Goal: Transaction & Acquisition: Purchase product/service

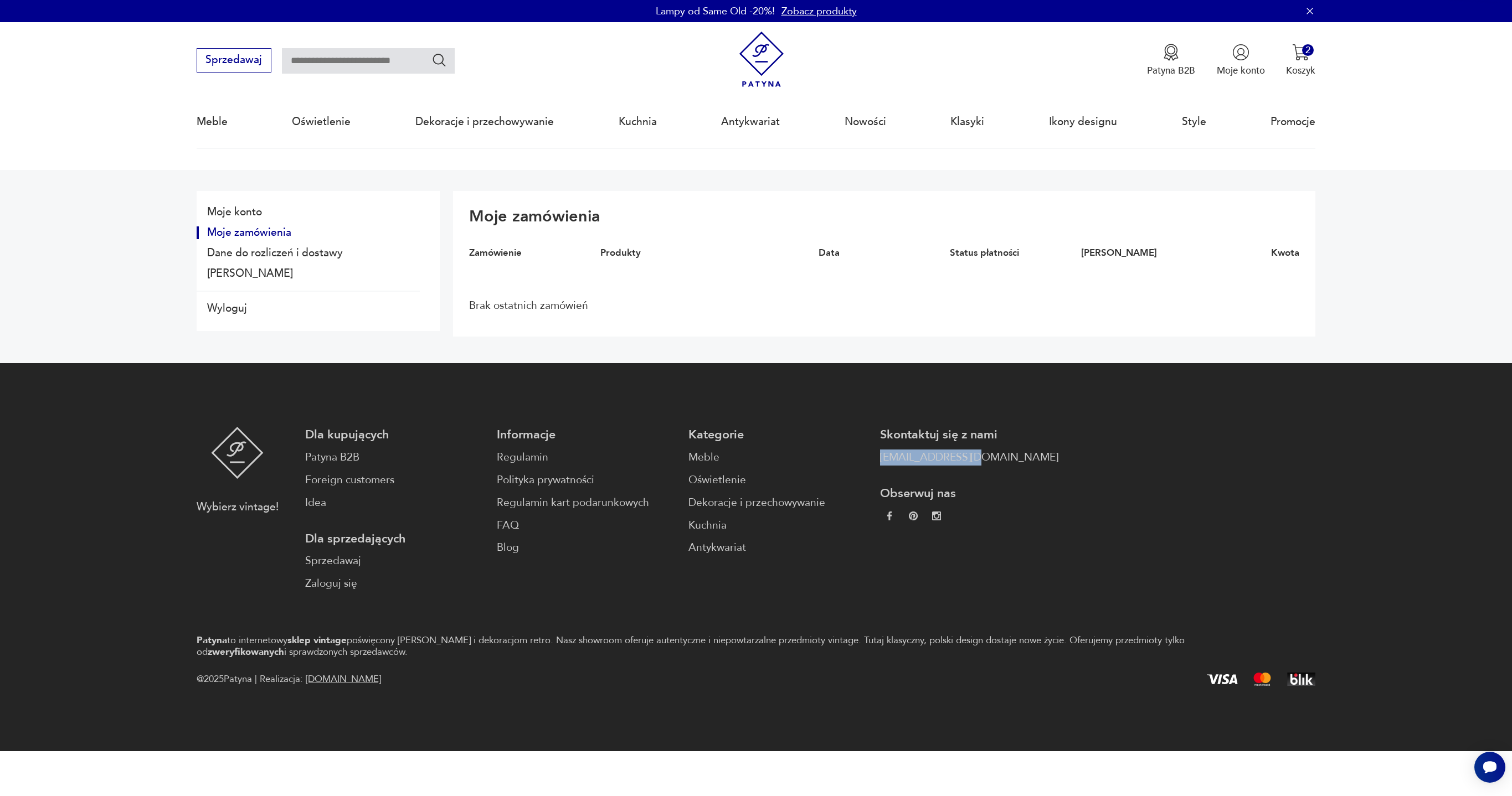
click at [765, 60] on img at bounding box center [762, 59] width 56 height 56
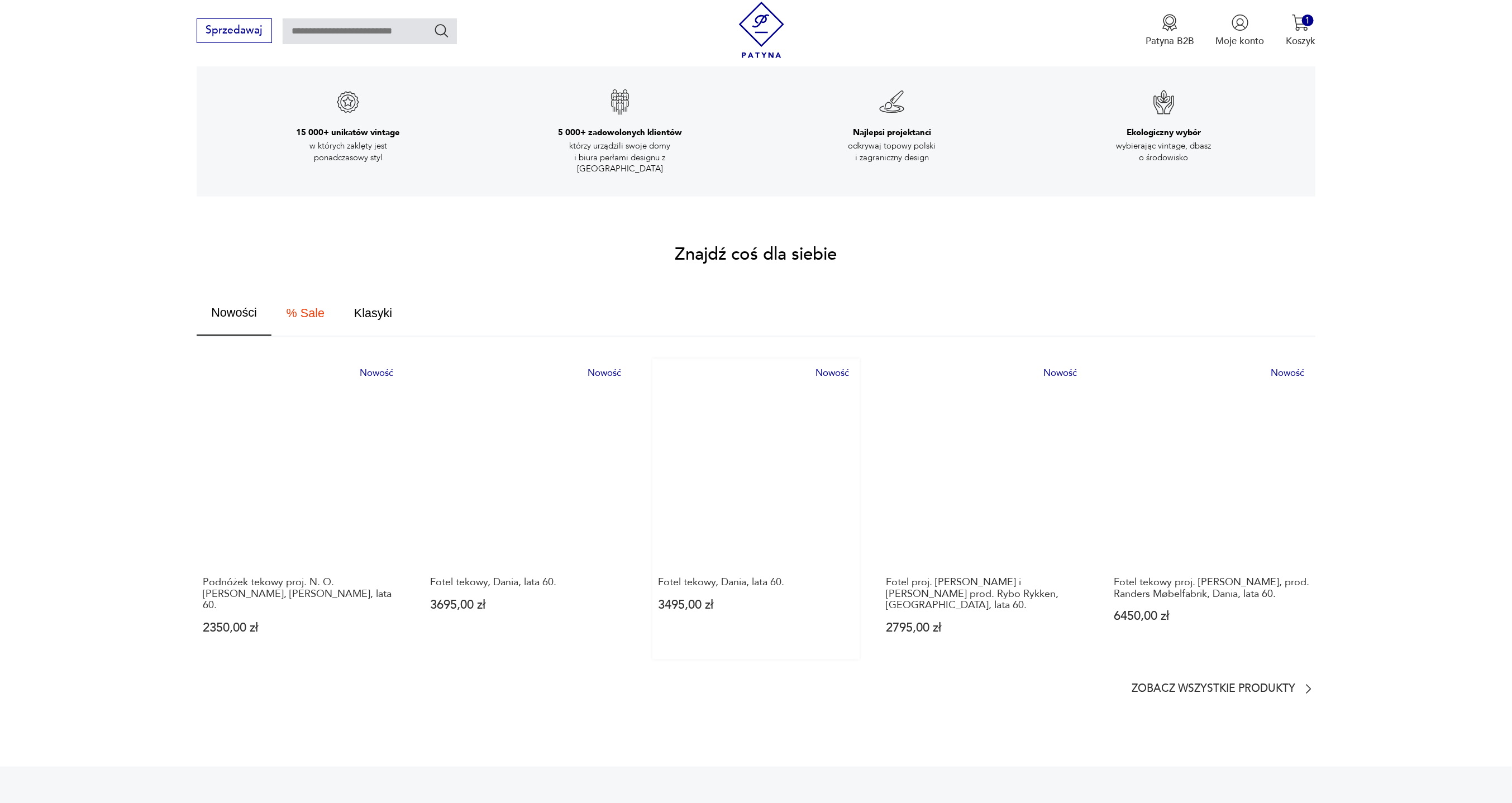
scroll to position [502, 0]
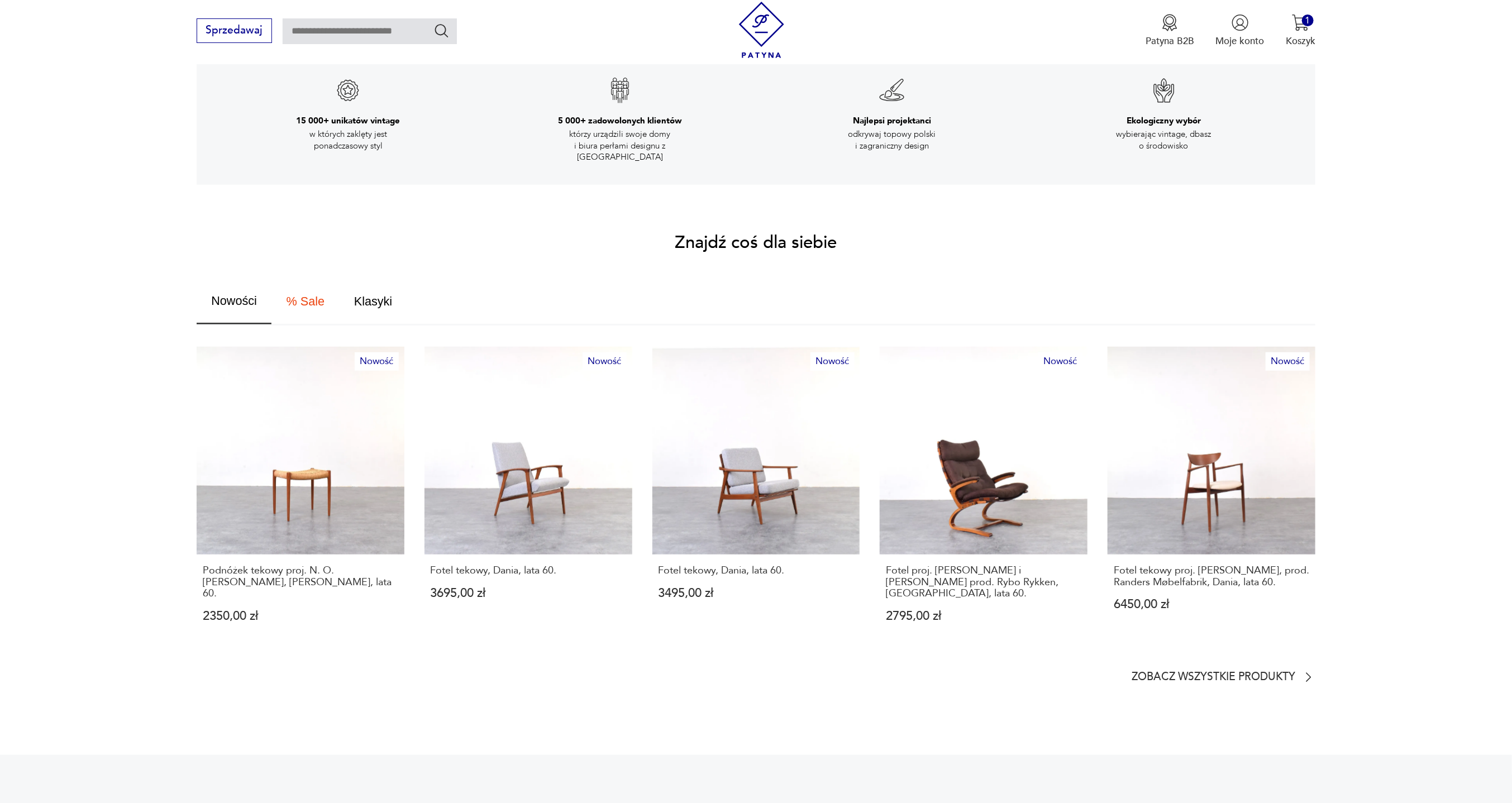
click at [756, 33] on img at bounding box center [762, 30] width 57 height 57
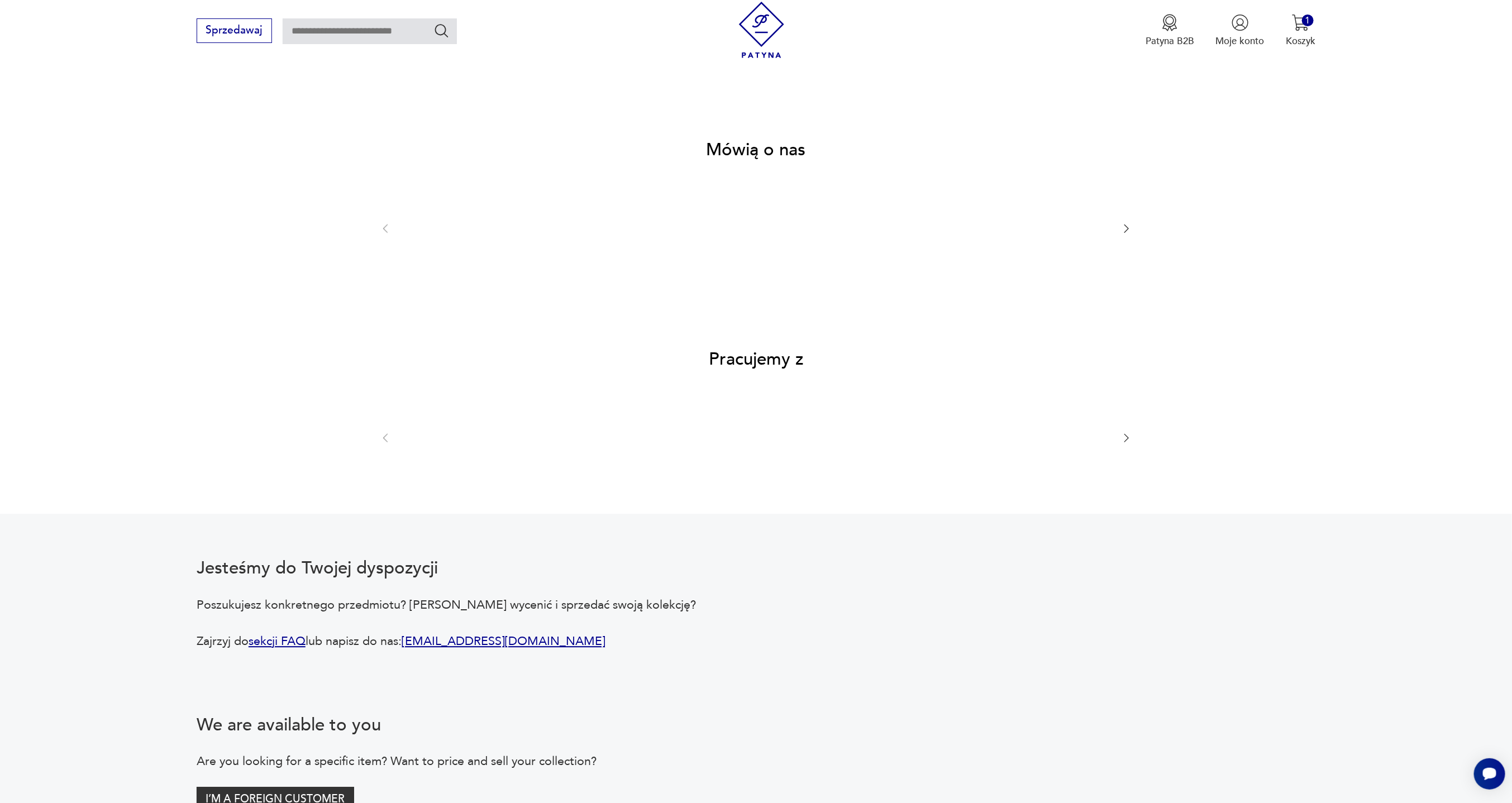
scroll to position [1729, 0]
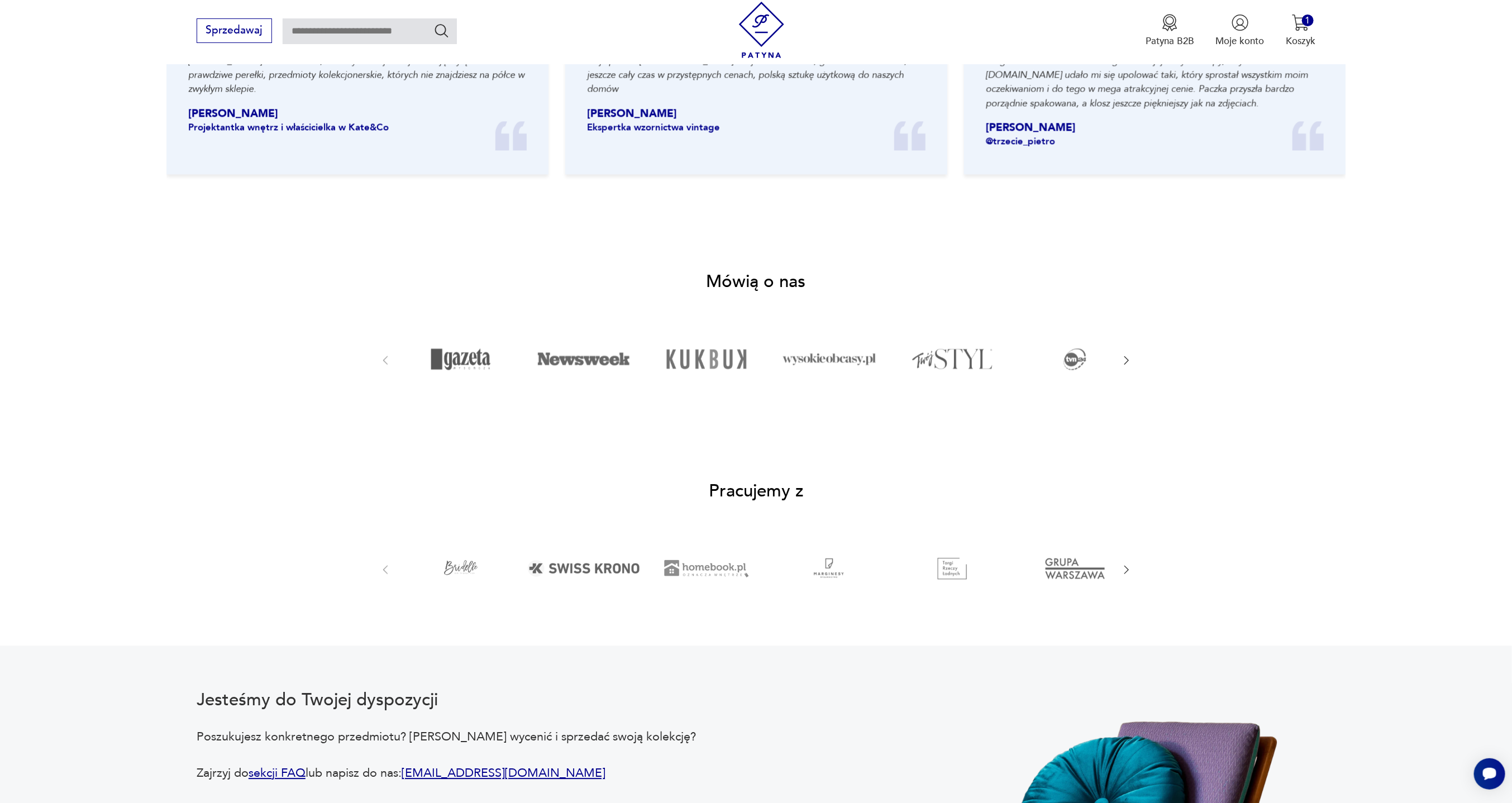
click at [350, 31] on input "text" at bounding box center [370, 31] width 174 height 26
type input "****"
click at [439, 32] on icon "Szukaj" at bounding box center [441, 30] width 16 height 16
type input "****"
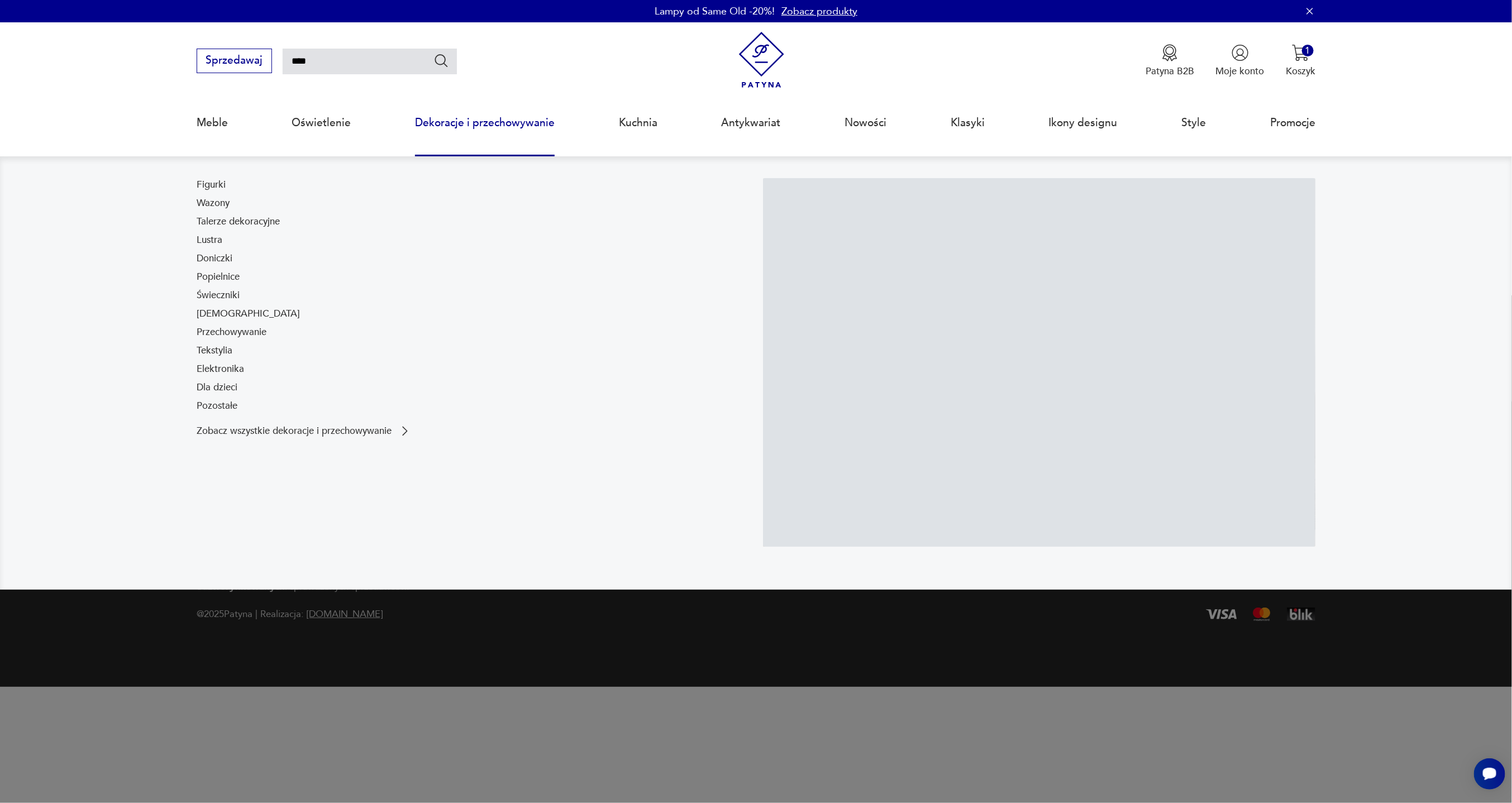
scroll to position [71, 0]
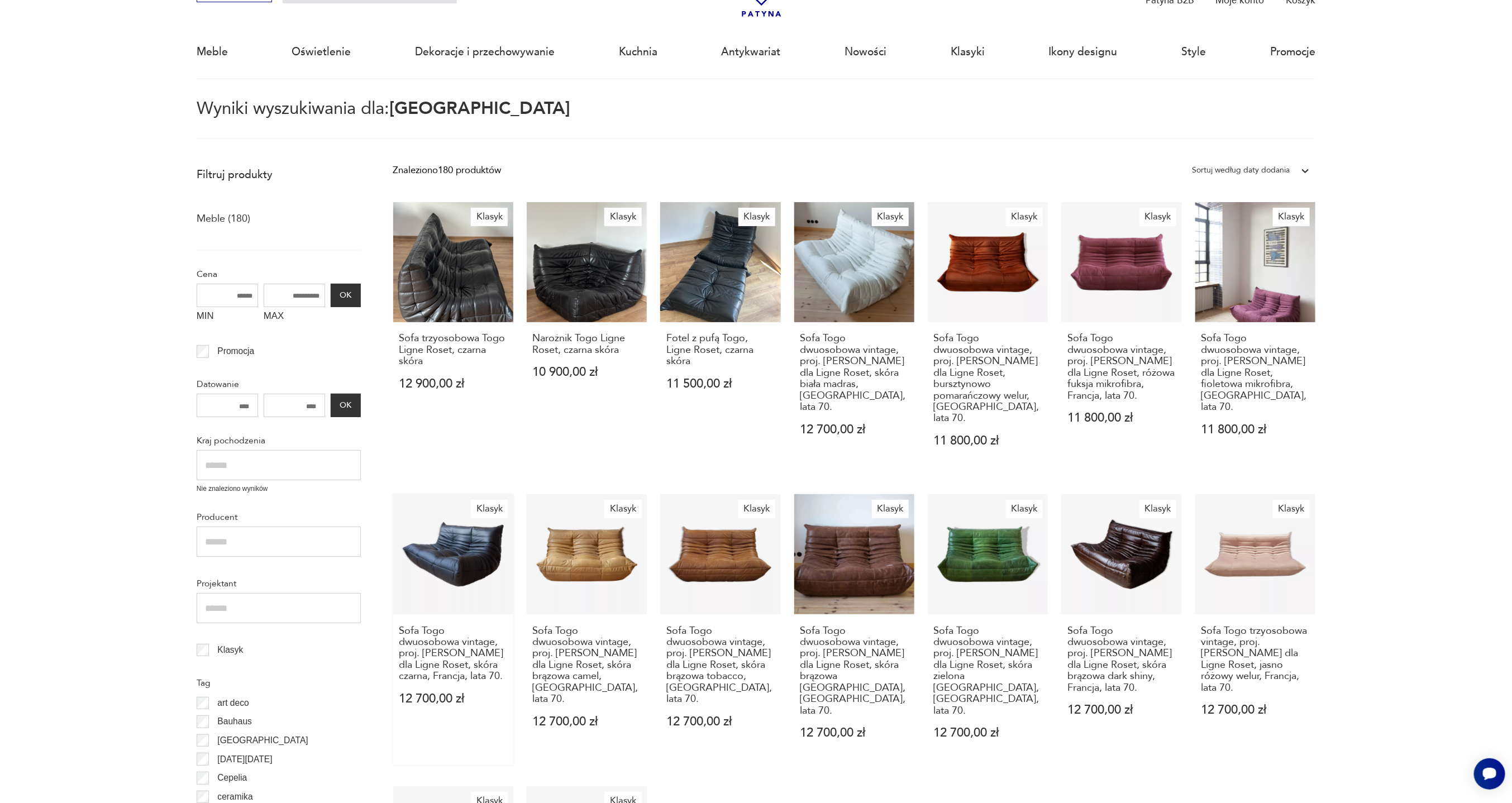
click at [448, 556] on link "Klasyk Sofa Togo dwuosobowa vintage, proj. M. Ducaroy dla Ligne Roset, skóra cz…" at bounding box center [453, 629] width 120 height 271
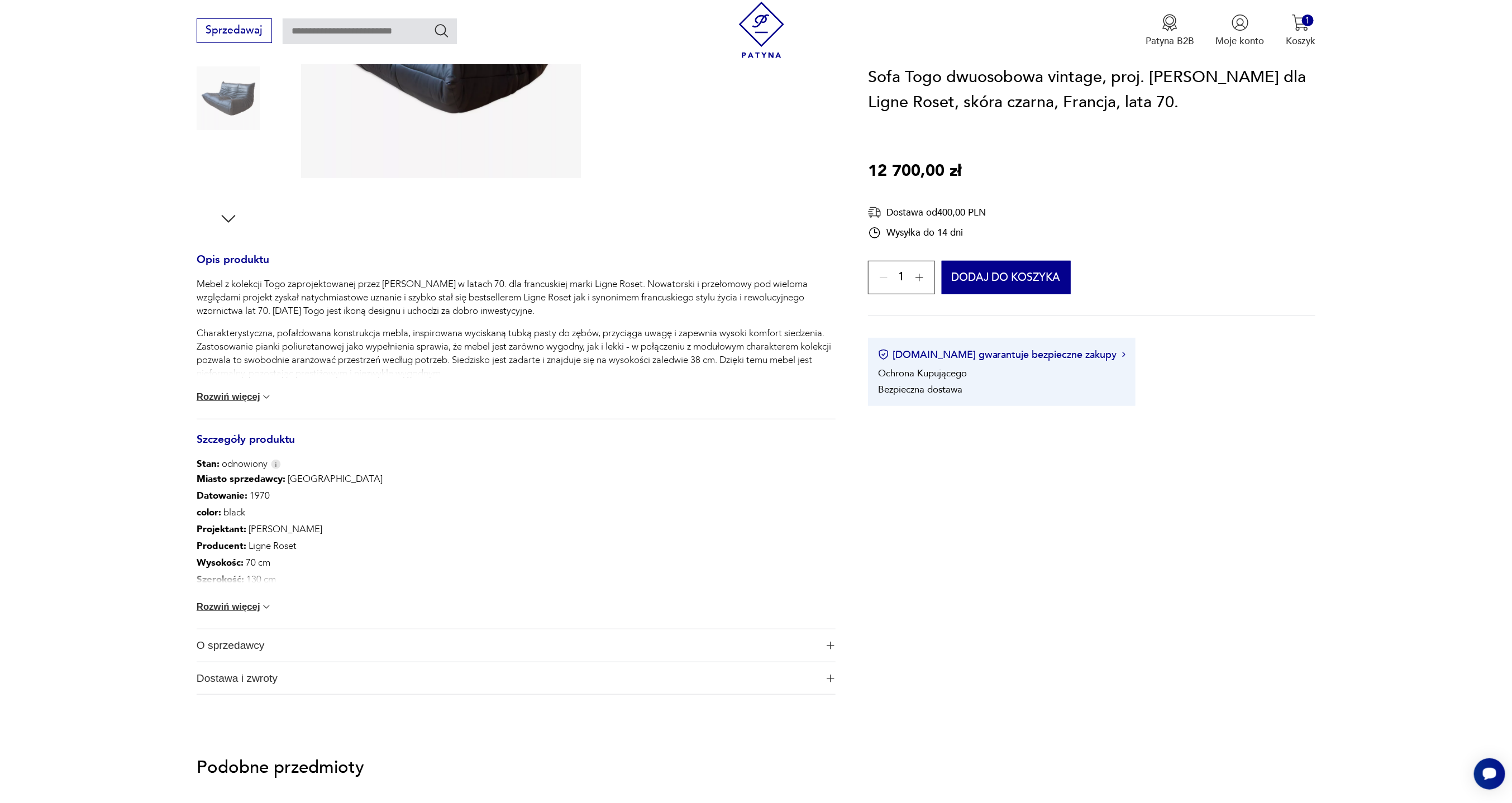
scroll to position [419, 0]
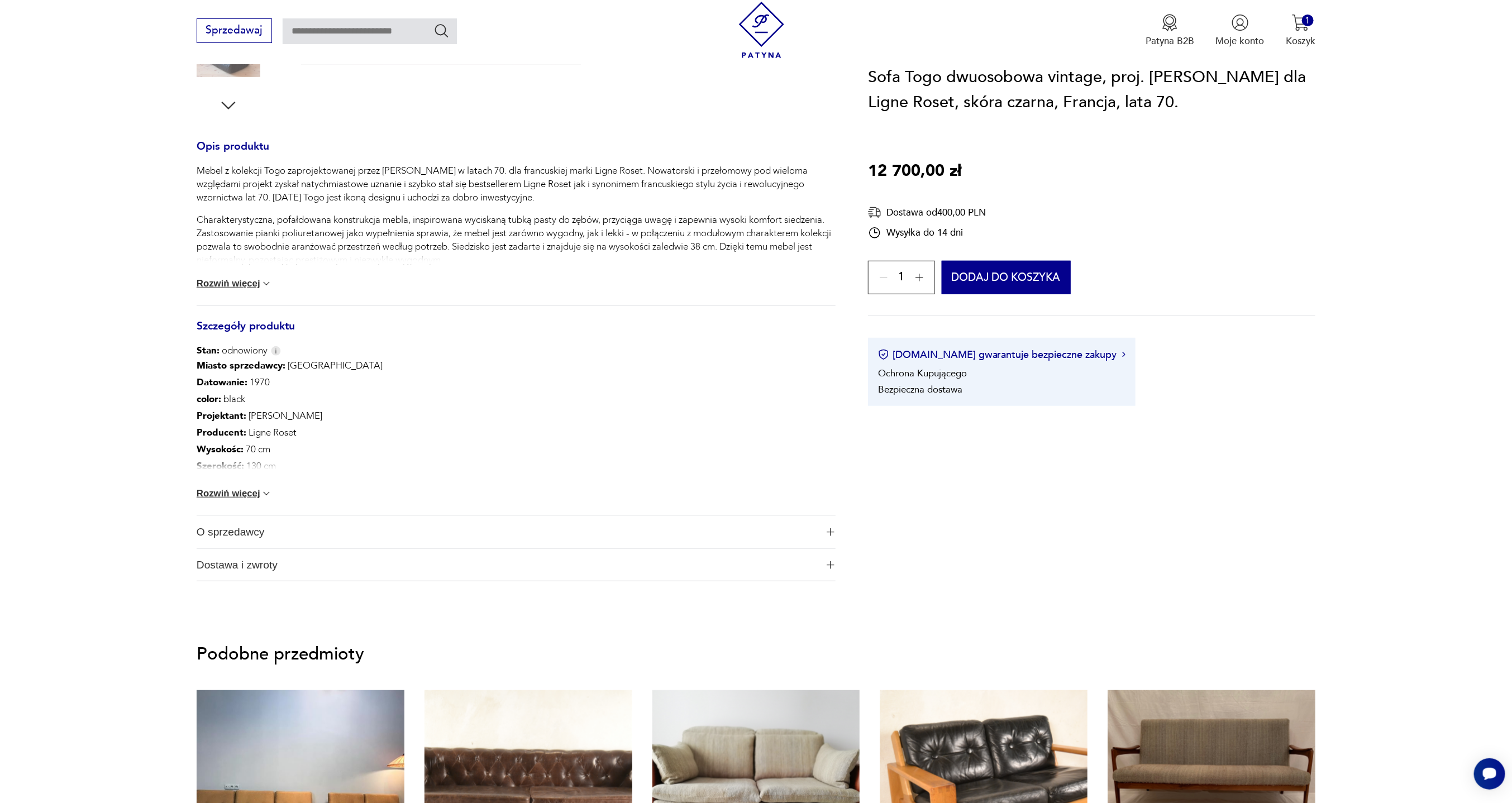
click at [235, 533] on span "O sprzedawcy" at bounding box center [507, 532] width 621 height 32
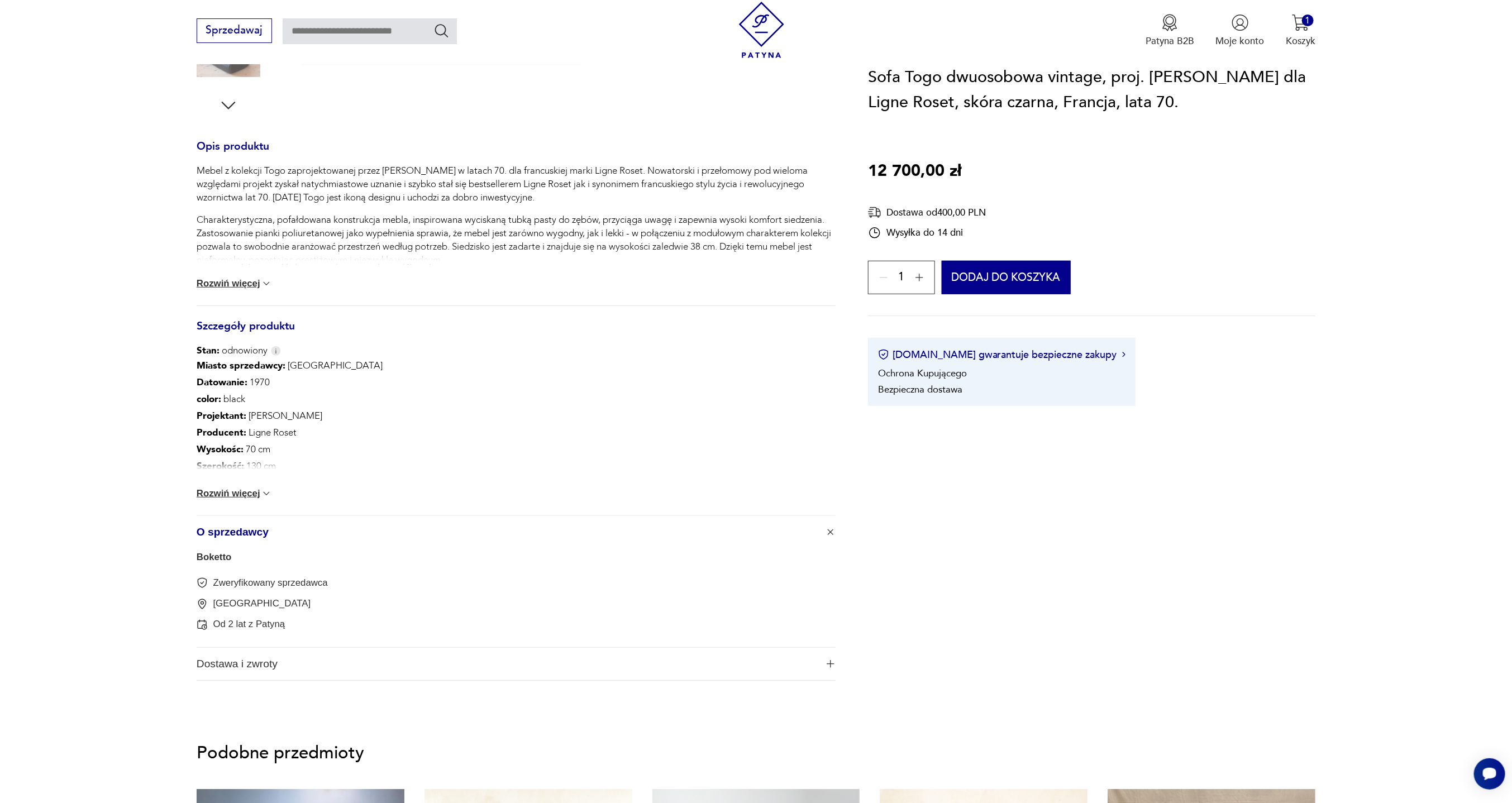
click at [225, 560] on link "Boketto" at bounding box center [214, 557] width 35 height 11
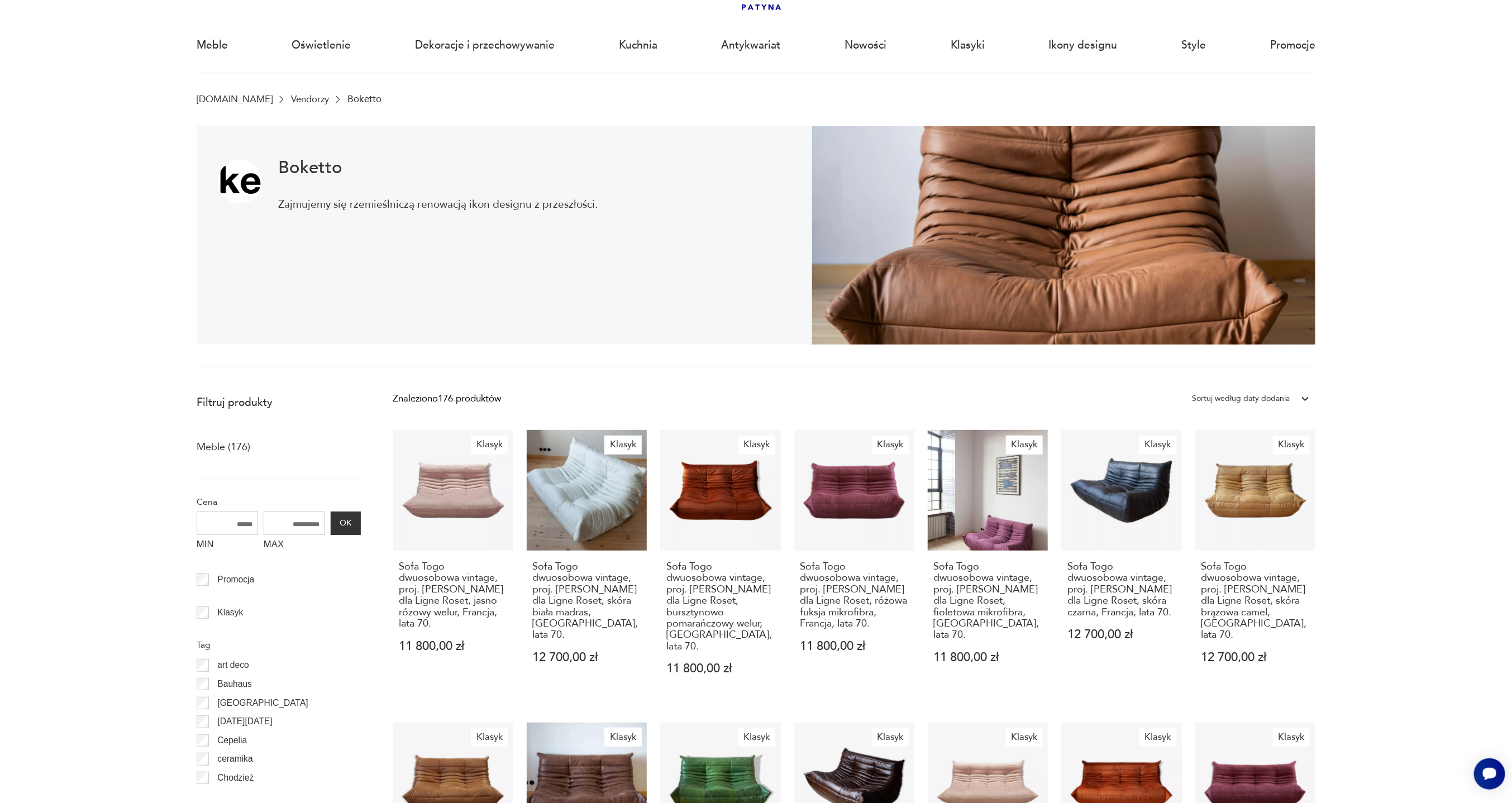
scroll to position [76, 0]
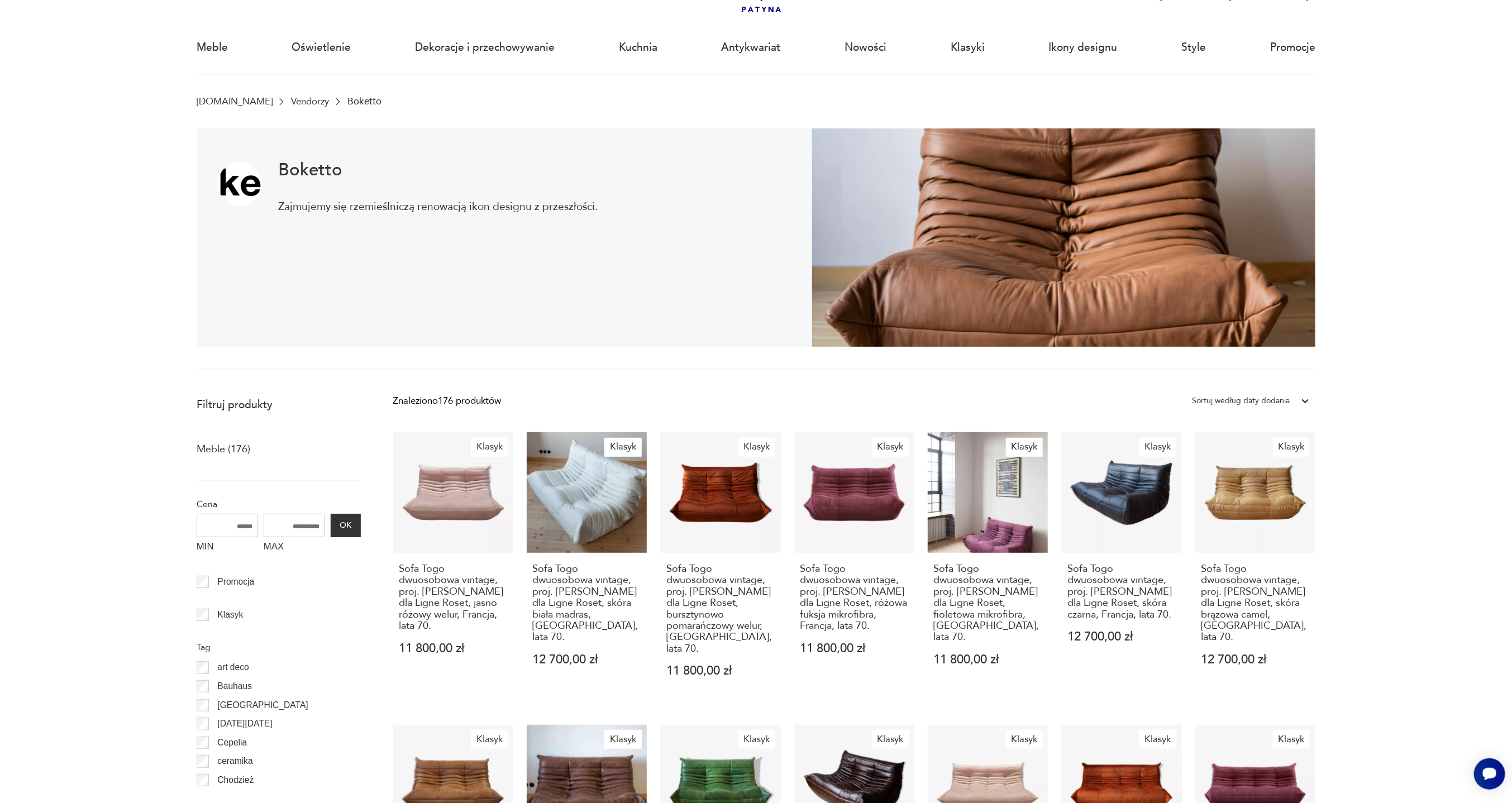
click at [317, 165] on h1 "Boketto" at bounding box center [438, 170] width 320 height 16
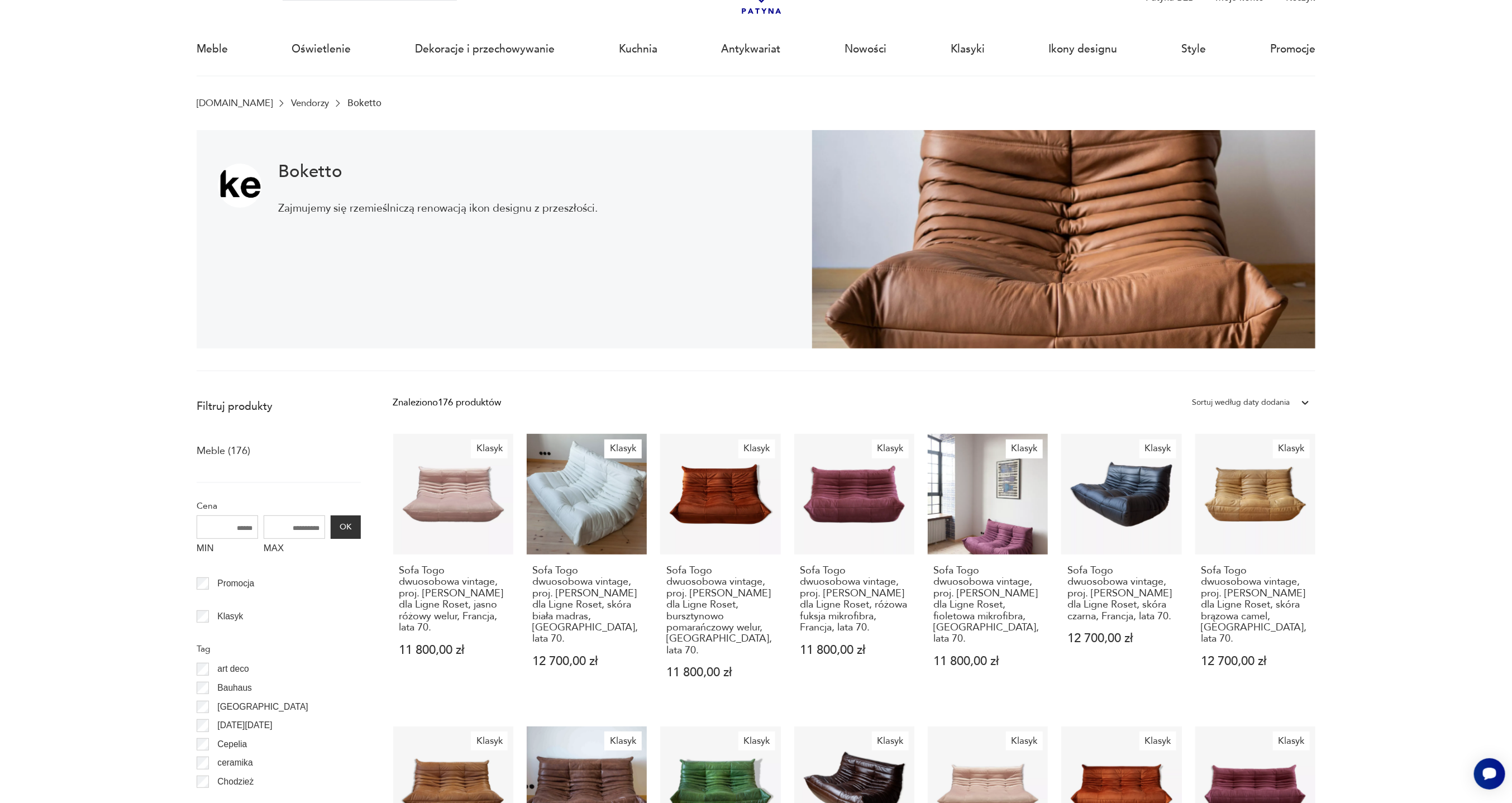
scroll to position [0, 0]
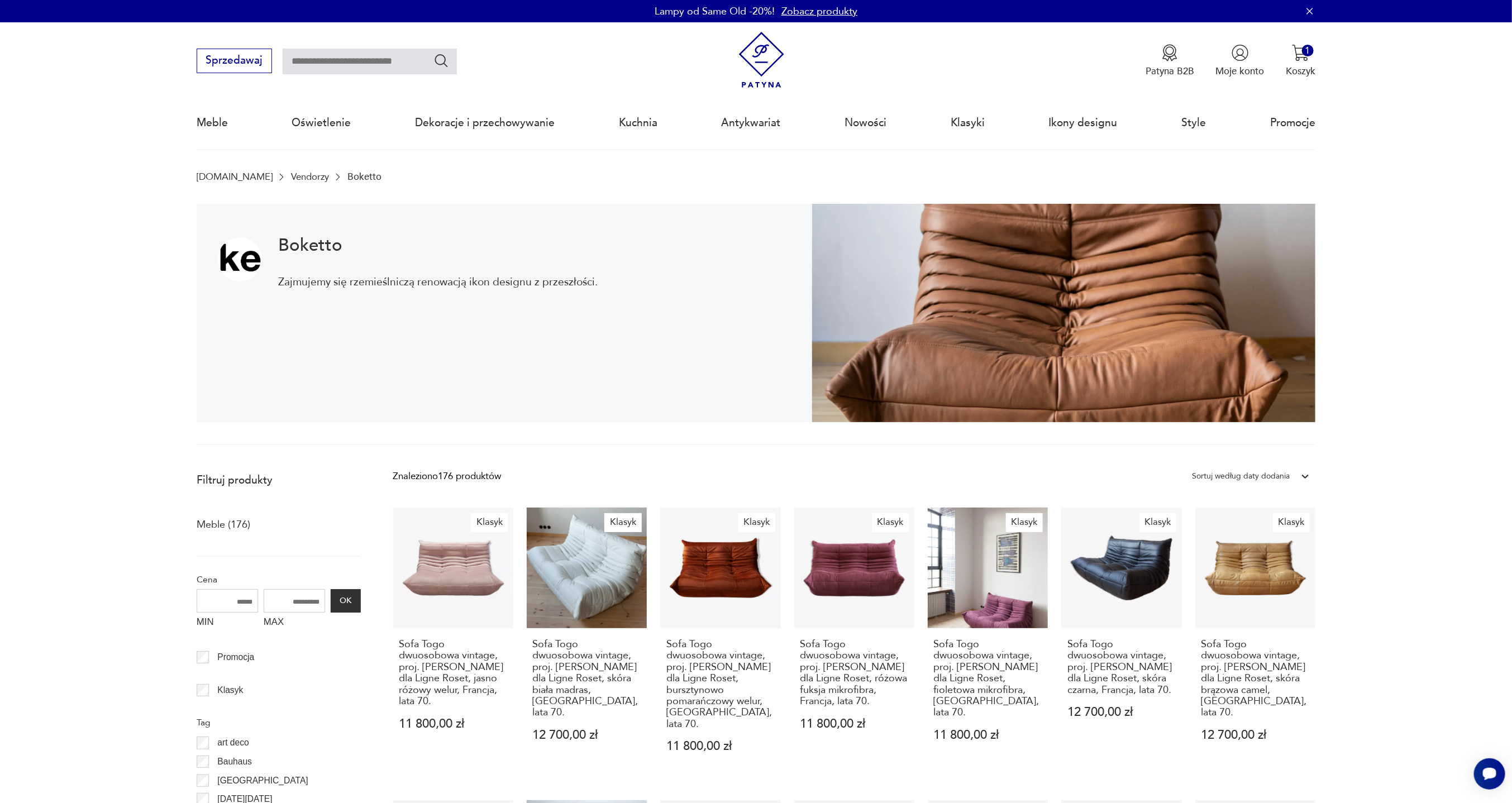
click at [347, 178] on p "Boketto" at bounding box center [364, 177] width 34 height 11
drag, startPoint x: 366, startPoint y: 248, endPoint x: 278, endPoint y: 243, distance: 88.1
click at [278, 243] on h1 "Boketto" at bounding box center [438, 245] width 320 height 16
copy h1 "Boketto"
click at [589, 593] on link "Klasyk Sofa Togo dwuosobowa vintage, proj. M. Ducaroy dla Ligne Roset, skóra bi…" at bounding box center [587, 643] width 120 height 271
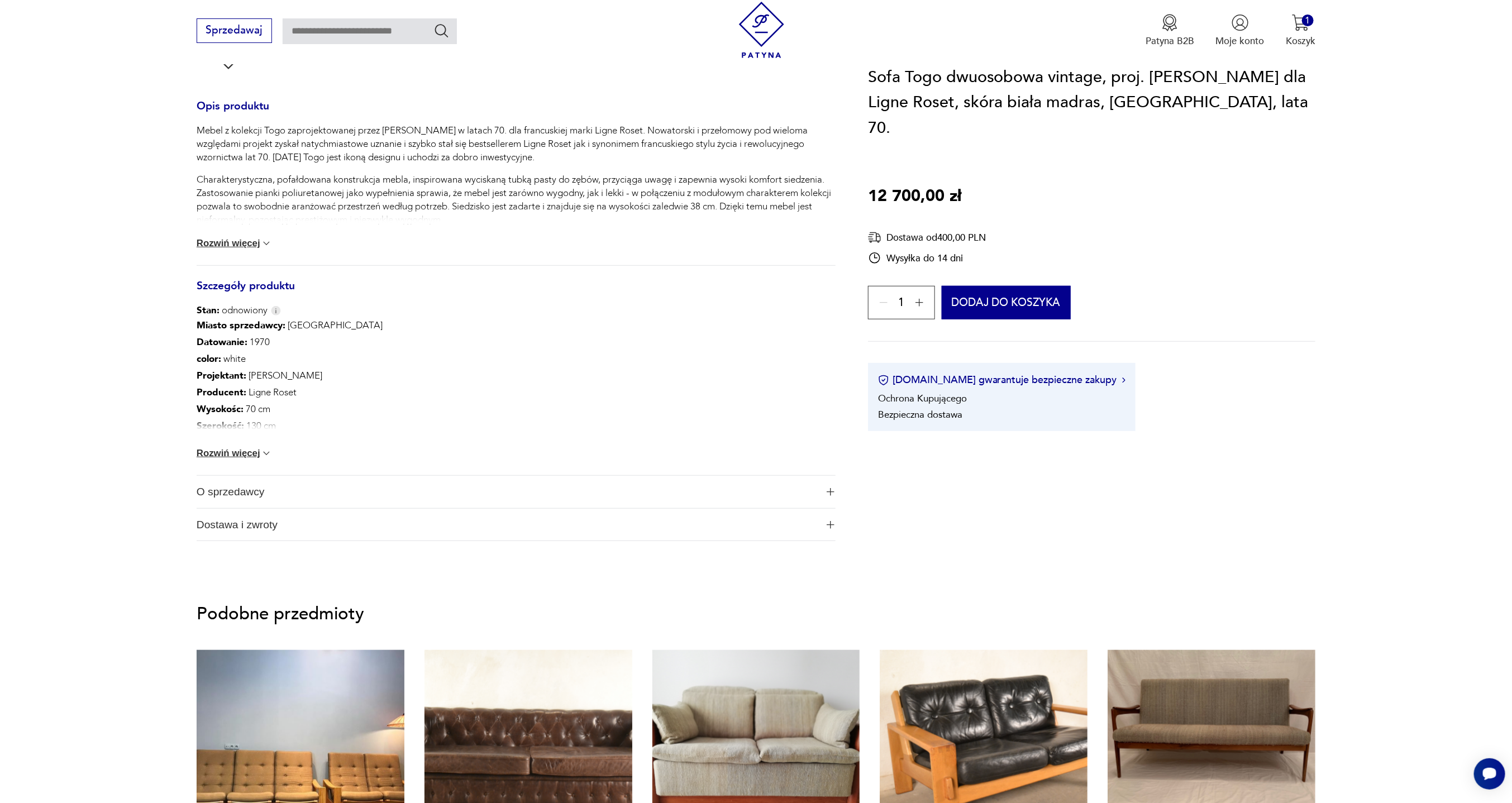
scroll to position [670, 0]
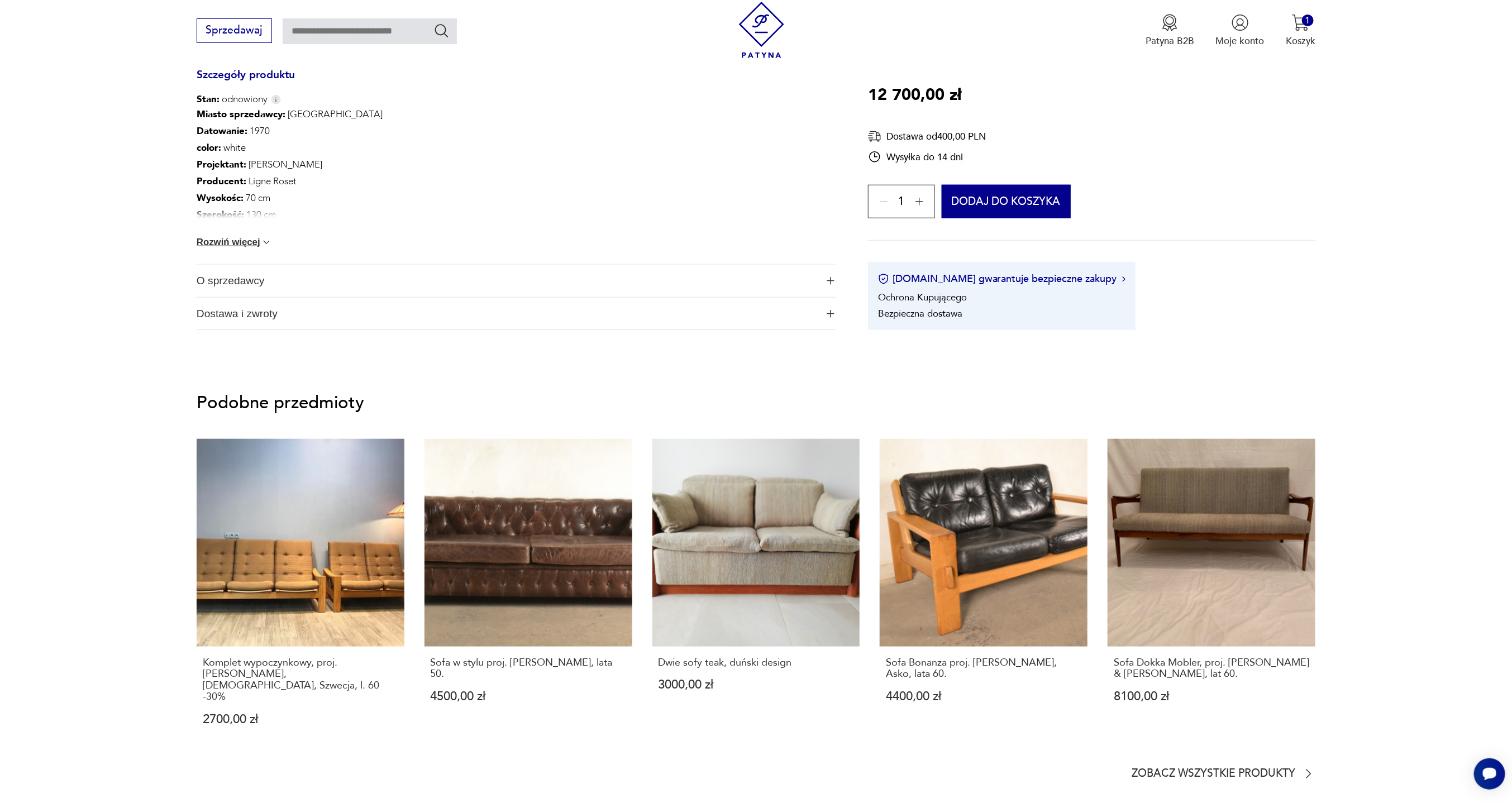
click at [239, 277] on span "O sprzedawcy" at bounding box center [507, 281] width 621 height 32
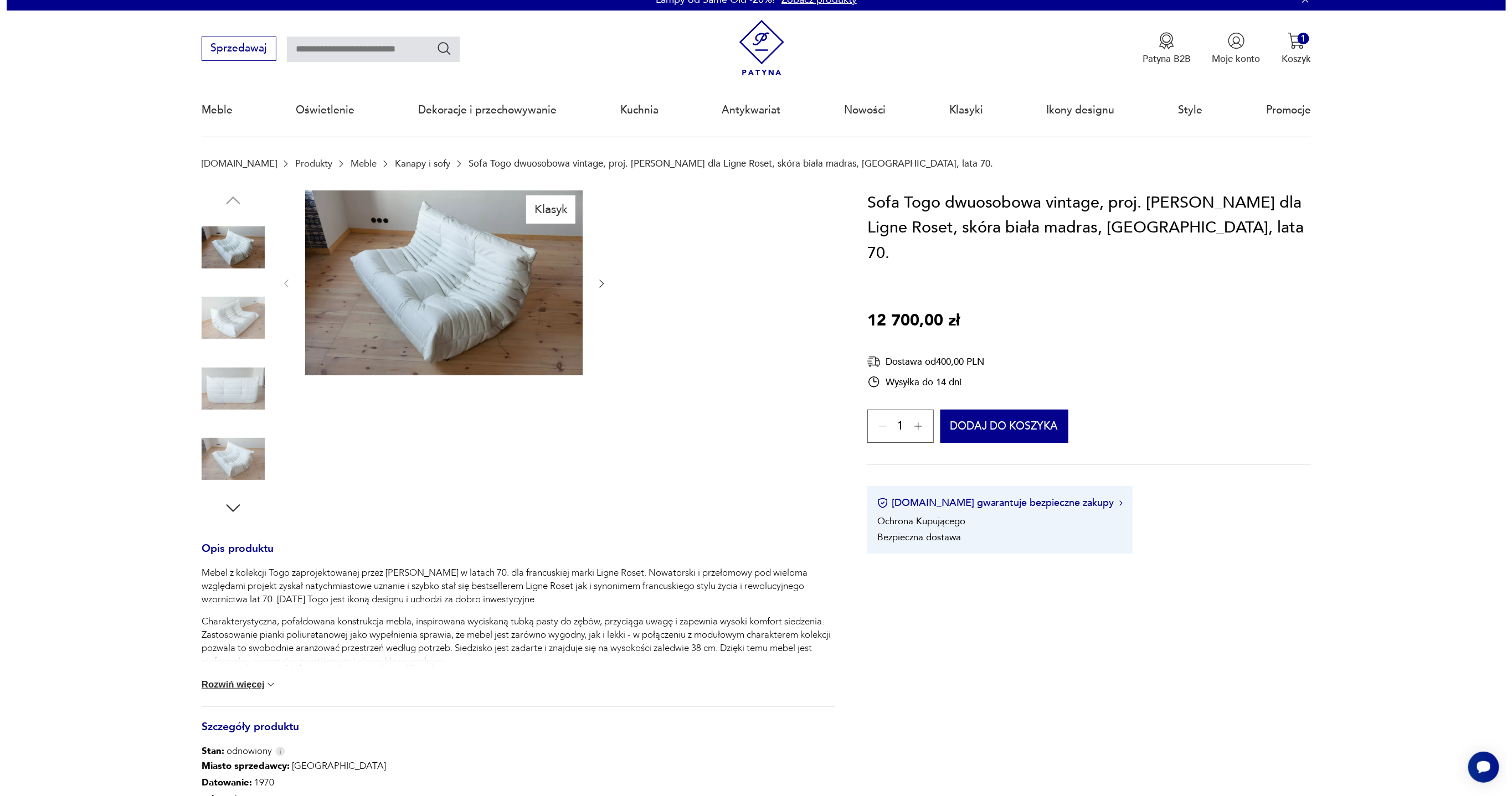
scroll to position [0, 0]
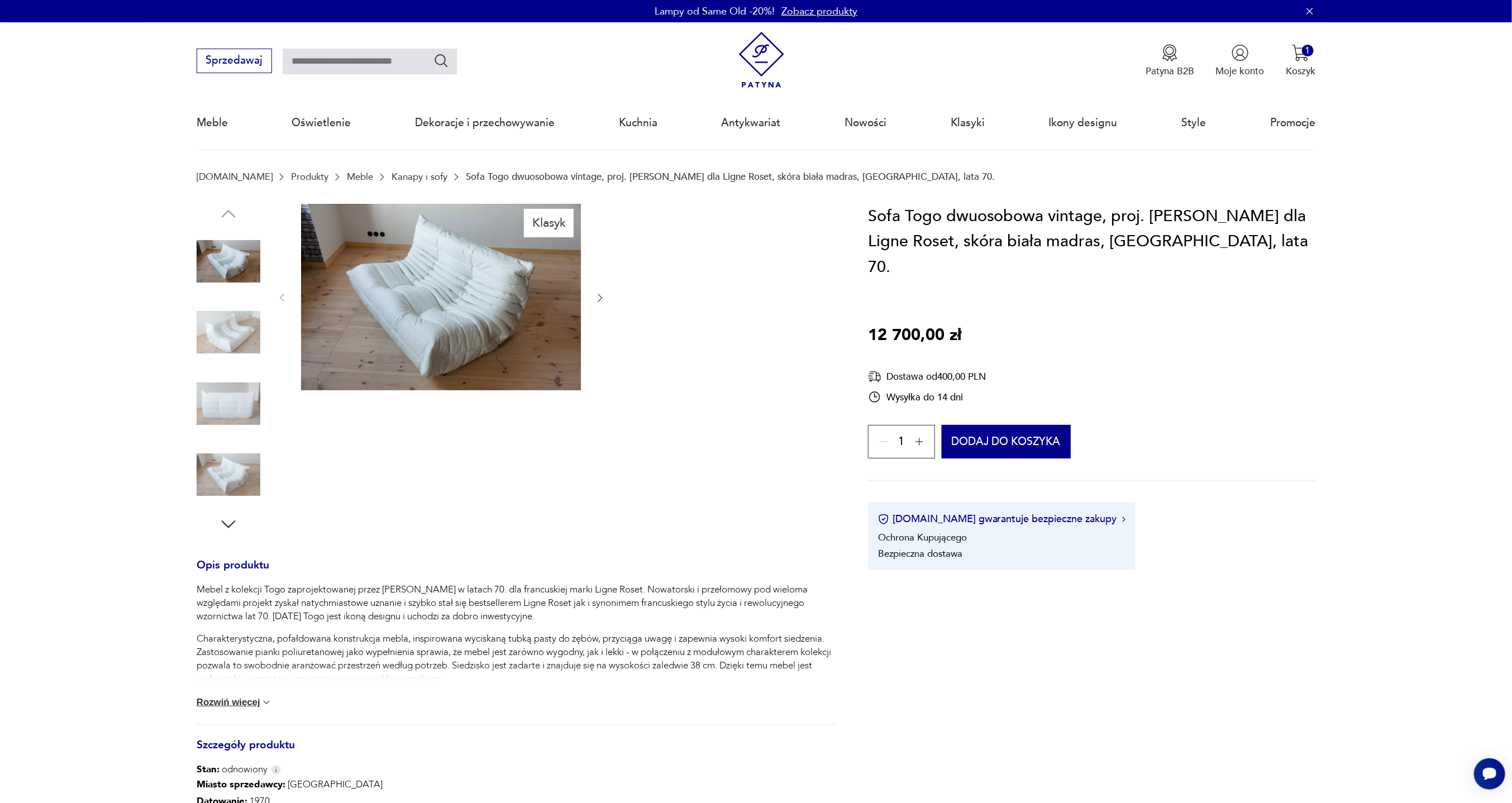
click at [538, 251] on img at bounding box center [441, 296] width 280 height 186
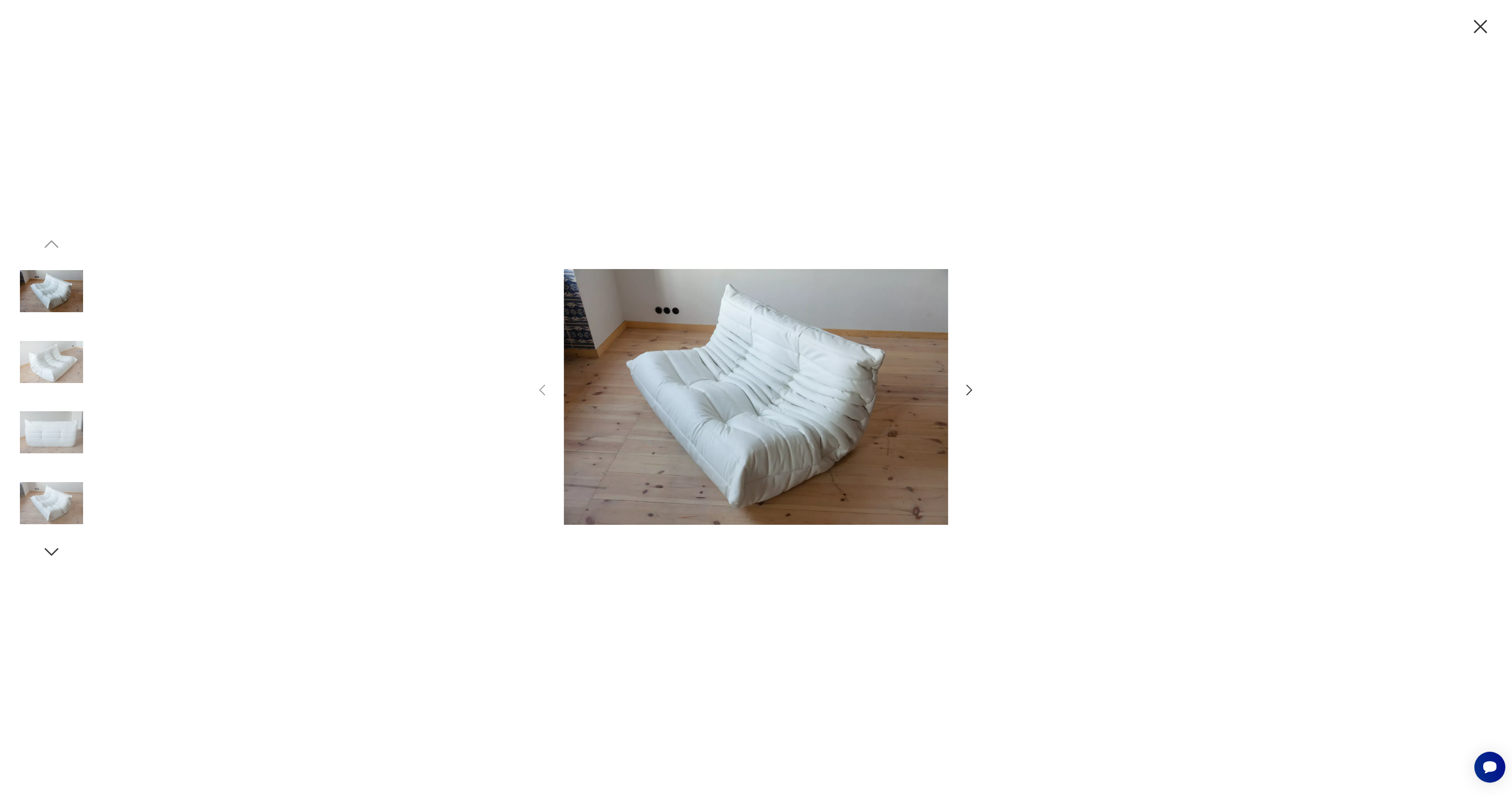
click at [635, 374] on img at bounding box center [756, 397] width 384 height 553
click at [63, 371] on img at bounding box center [51, 362] width 63 height 63
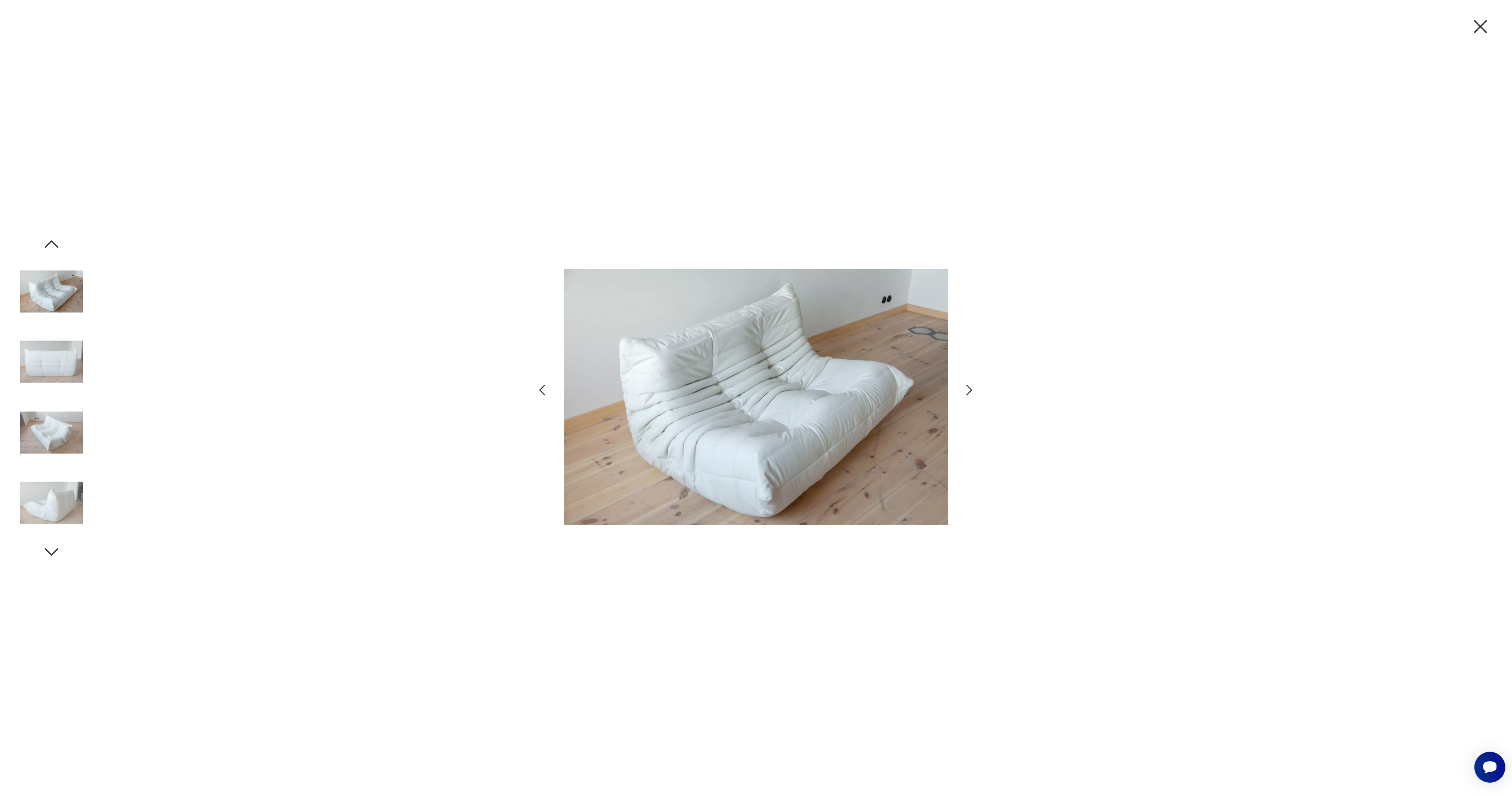
click at [972, 387] on icon "button" at bounding box center [969, 389] width 16 height 16
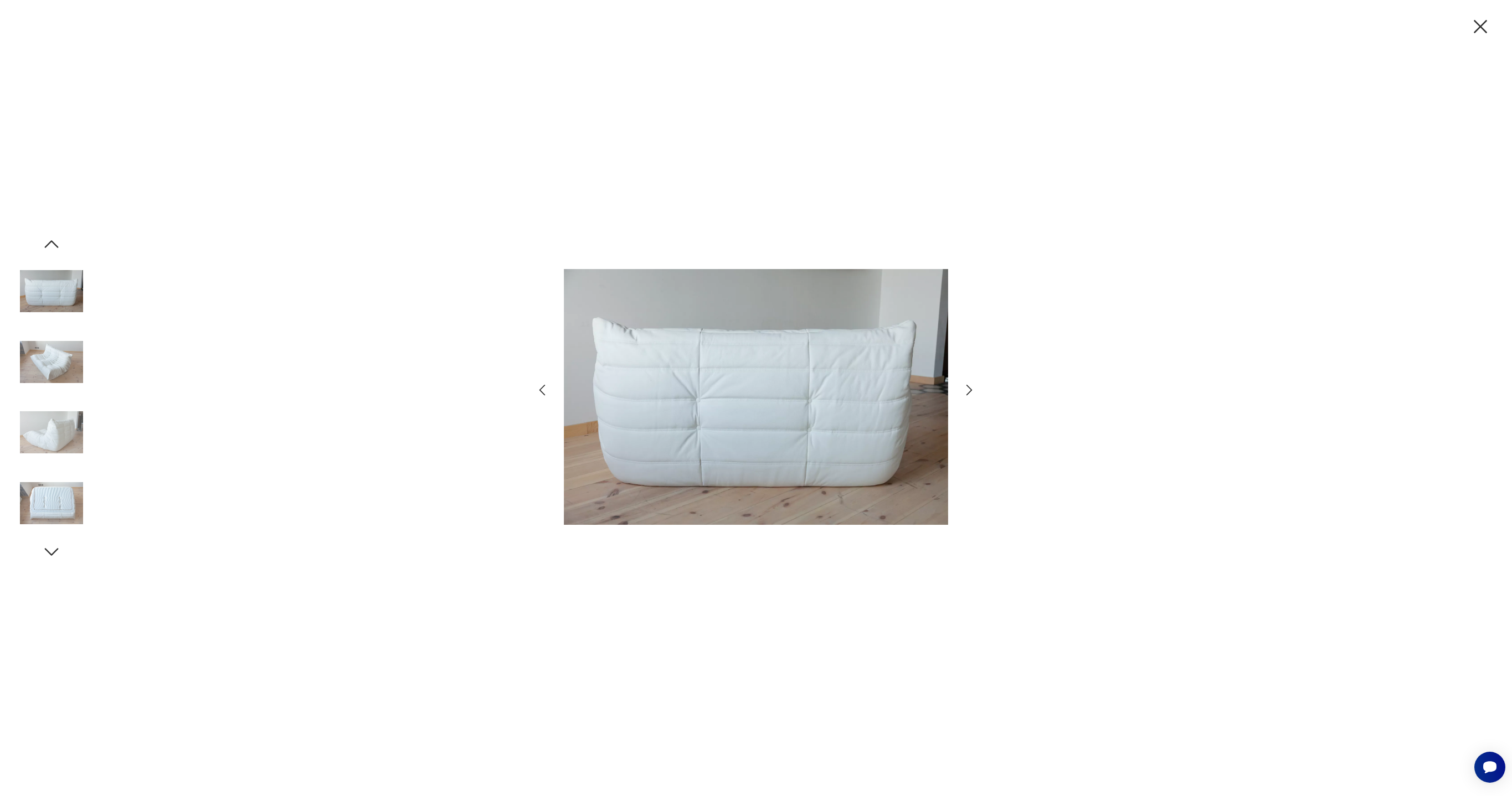
click at [972, 387] on icon "button" at bounding box center [969, 389] width 16 height 16
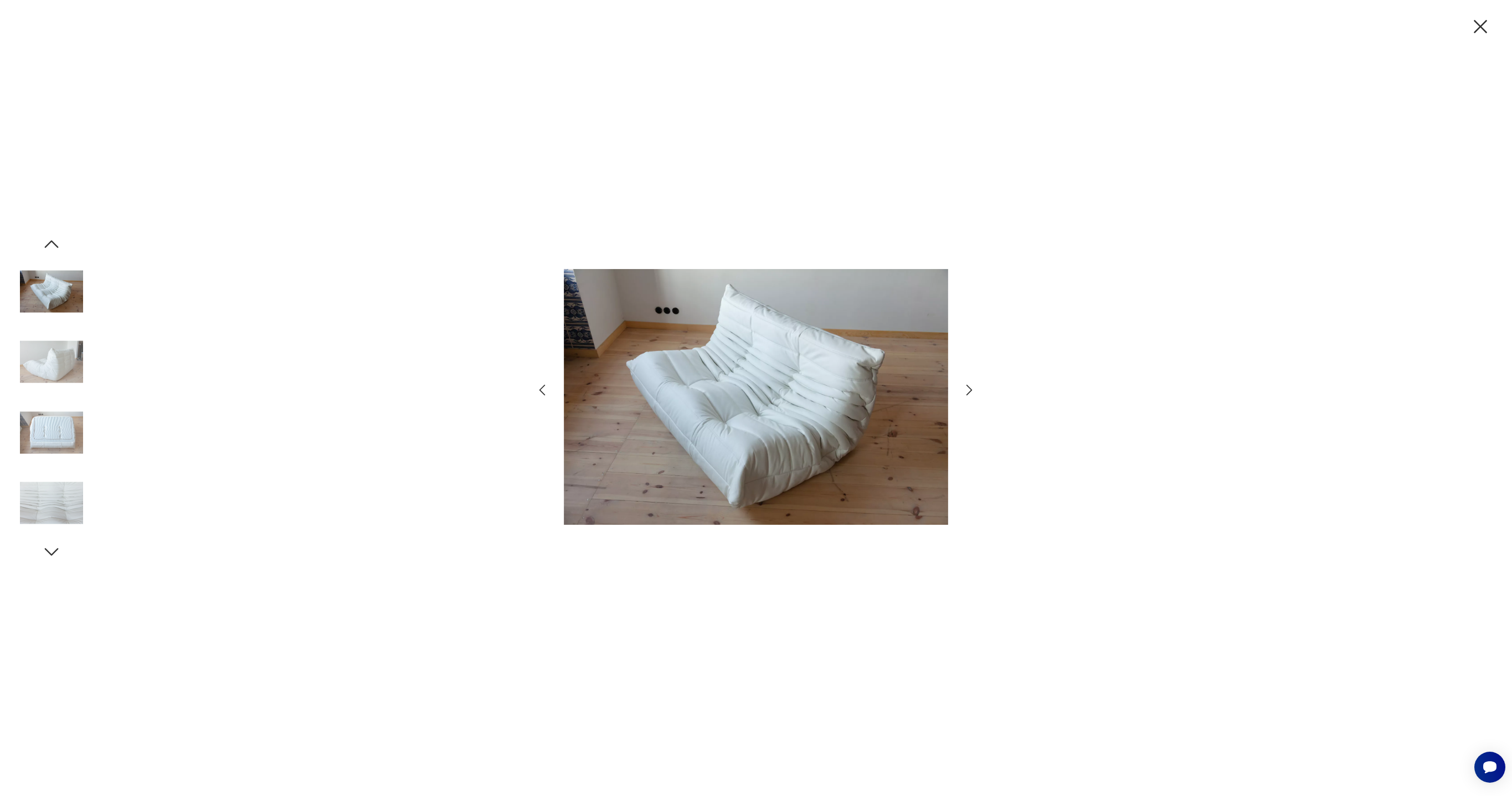
click at [972, 387] on icon "button" at bounding box center [969, 389] width 16 height 16
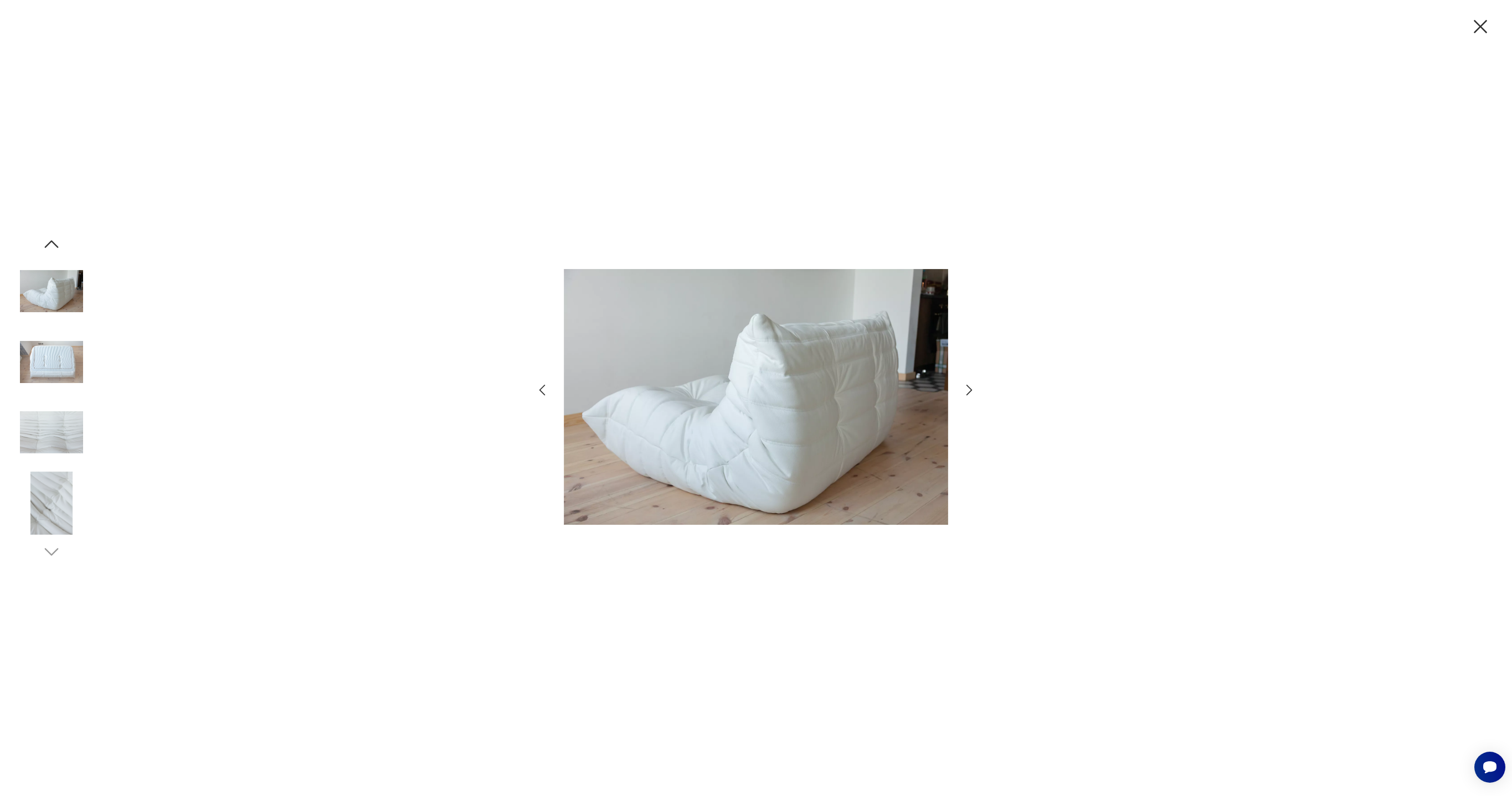
click at [972, 387] on icon "button" at bounding box center [969, 389] width 16 height 16
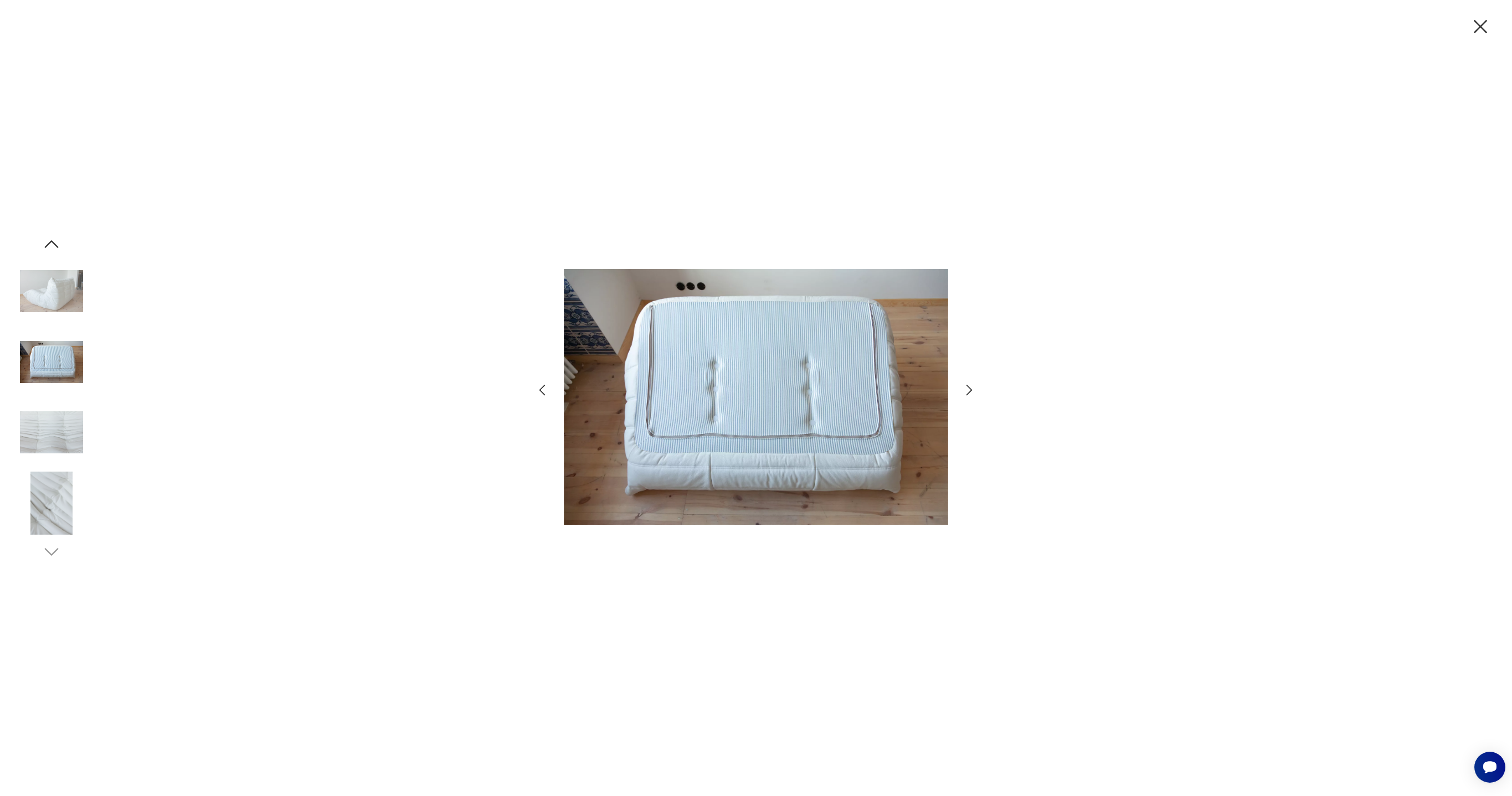
click at [921, 387] on img at bounding box center [756, 397] width 384 height 553
